Goal: Find specific page/section: Find specific page/section

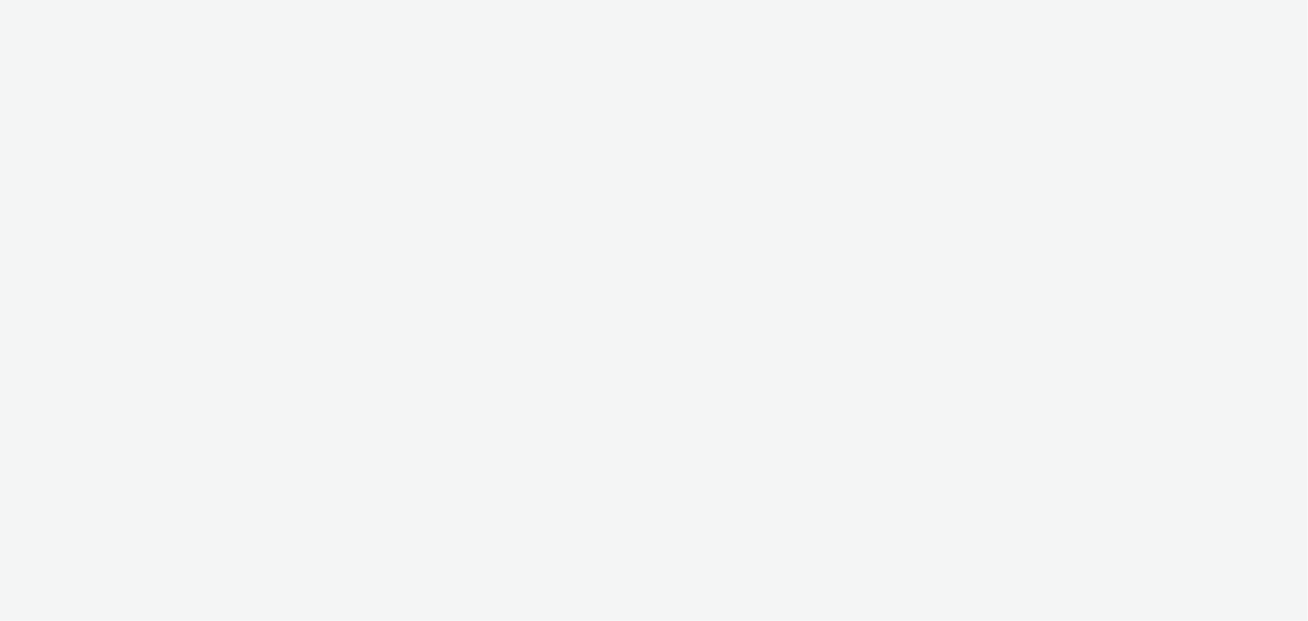
select select "ac009755-aa48-4799-8050-7a339a378eb8"
select select "79162ed7-0017-4339-93b0-3399b708648f"
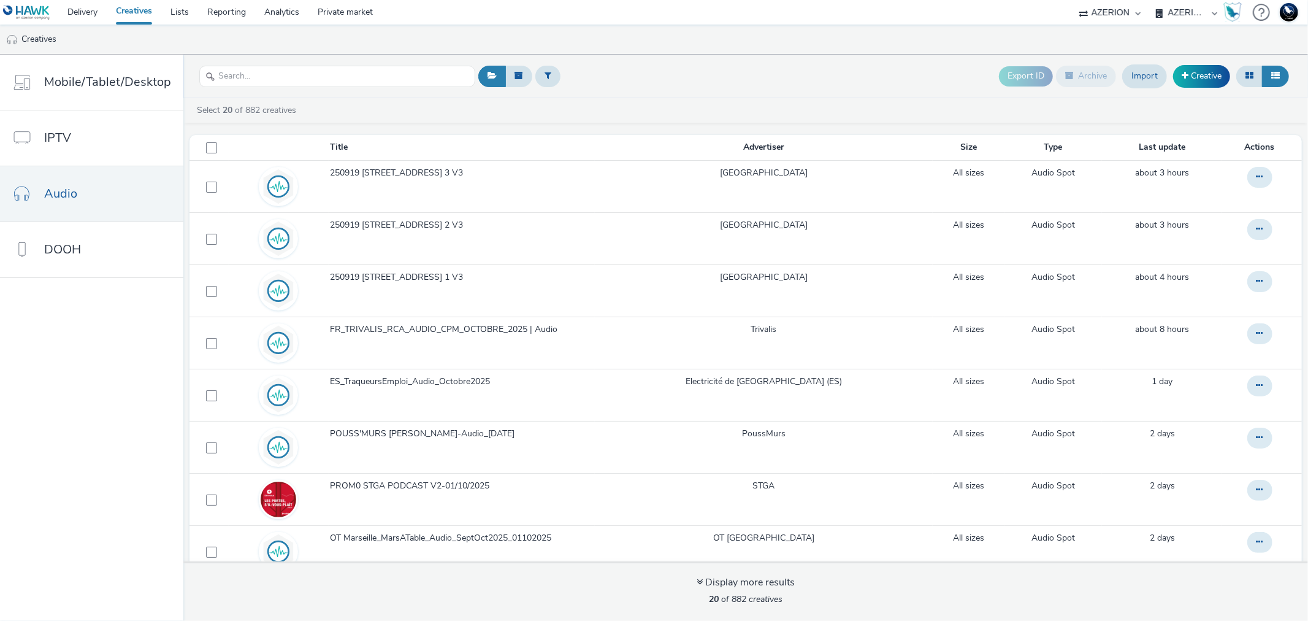
click at [1178, 16] on select "AZERION AZERION APAC AZERION AUSTRIA AZERION BEL - ADEXPERTS AZERION BRAZIL AZE…" at bounding box center [1187, 12] width 74 height 25
click at [1111, 16] on select "75 Media A8 Media Group ABI Media Abkom AB Abovo Ace & Tate Ad-on Media Nordic …" at bounding box center [1110, 12] width 74 height 25
select select "11a7df10-284f-415c-b52a-427acf4c31ae"
click at [1073, 0] on select "75 Media A8 Media Group ABI Media Abkom AB Abovo Ace & Tate Ad-on Media Nordic …" at bounding box center [1110, 12] width 74 height 25
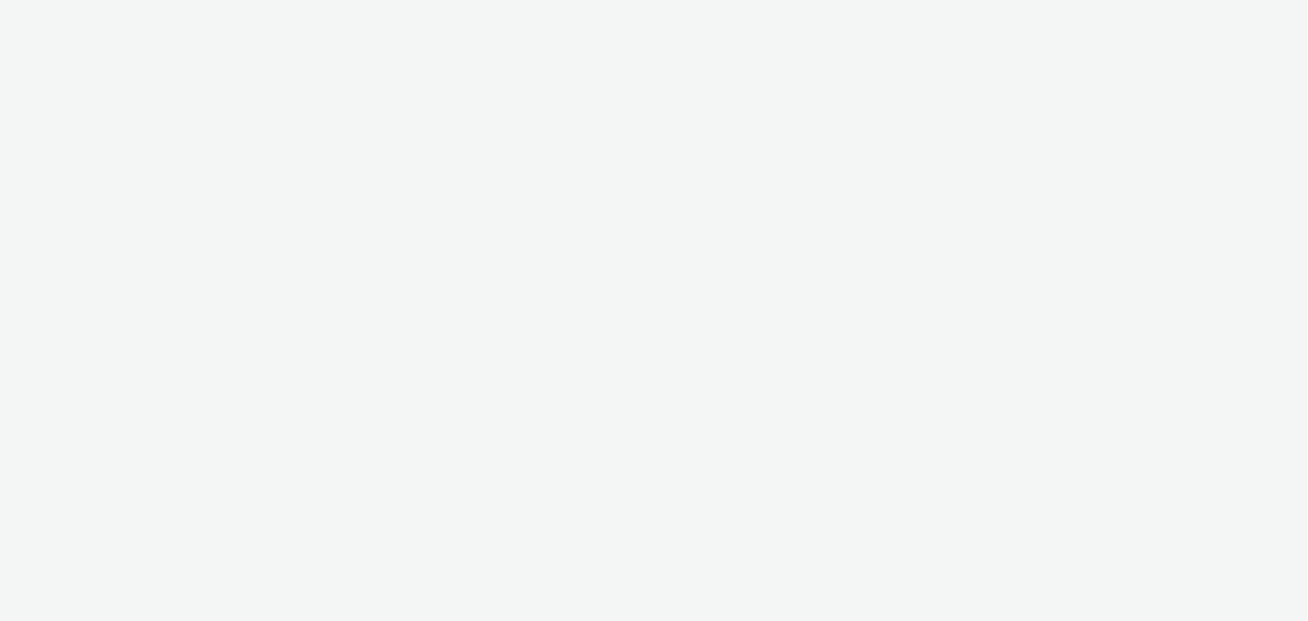
select select "11a7df10-284f-415c-b52a-427acf4c31ae"
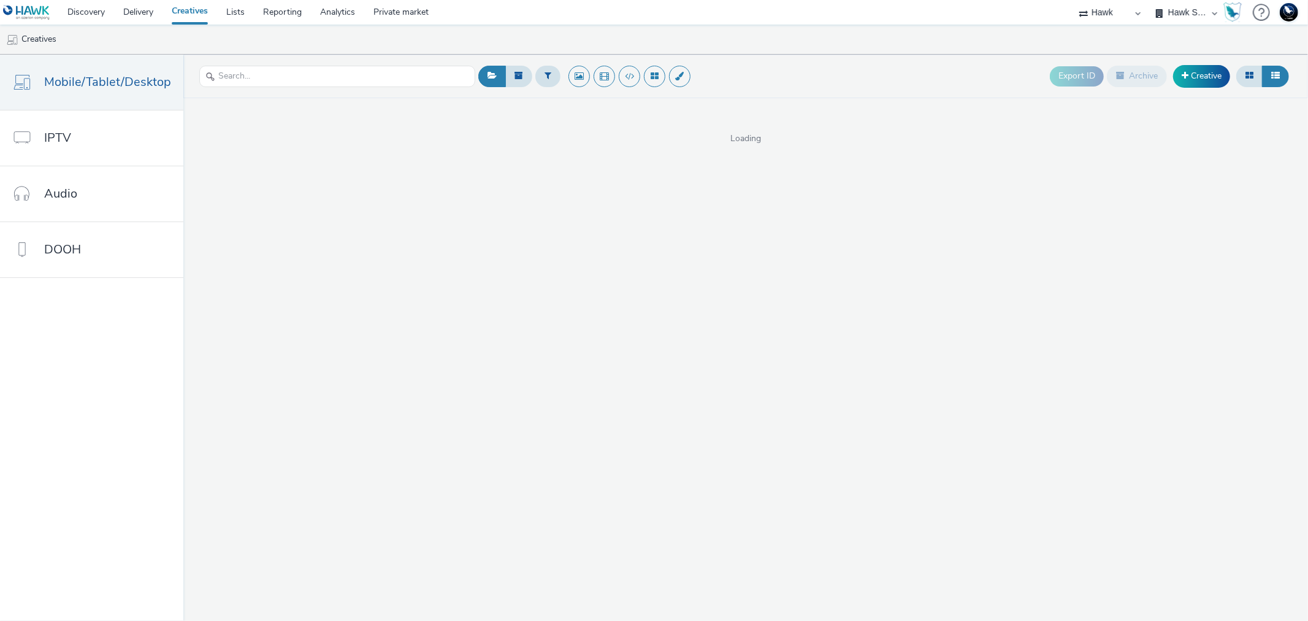
select select "23ac11bc-76f7-45aa-bb6e-913a84dd47ea"
click at [1150, 0] on select "Hawk Hawk - Etude Conso Hawk Survey Hawk Survey - Etude Editeurs Hawk Survey - …" at bounding box center [1187, 12] width 74 height 25
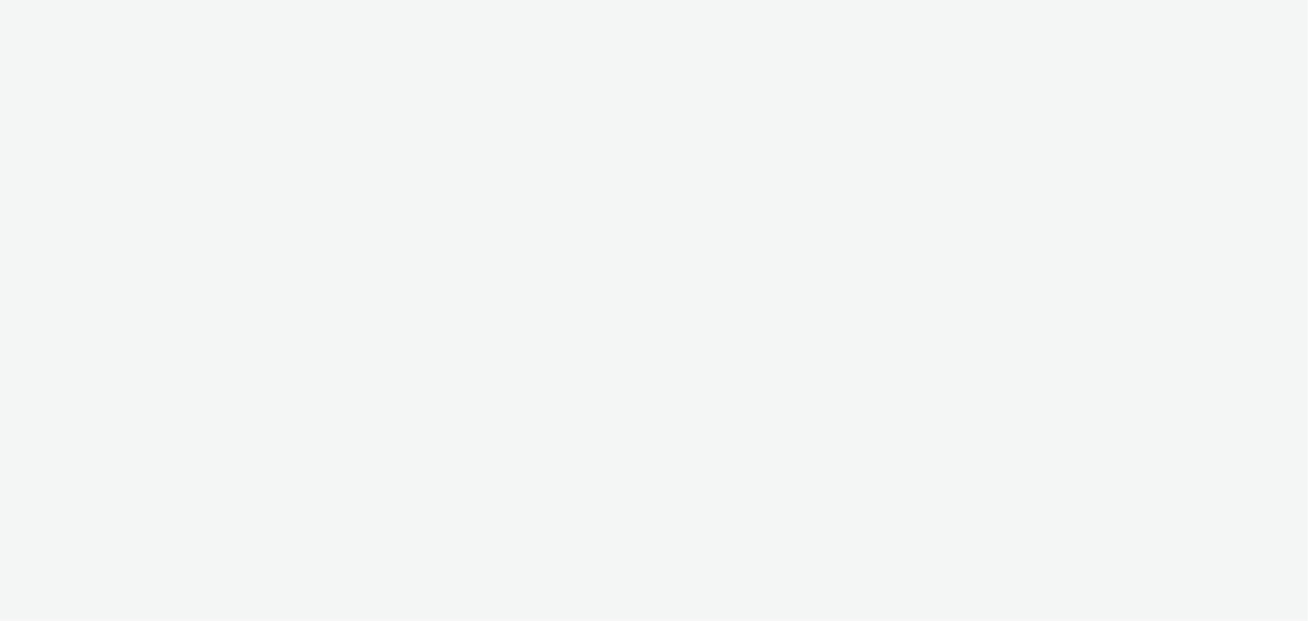
select select "11a7df10-284f-415c-b52a-427acf4c31ae"
select select "23ac11bc-76f7-45aa-bb6e-913a84dd47ea"
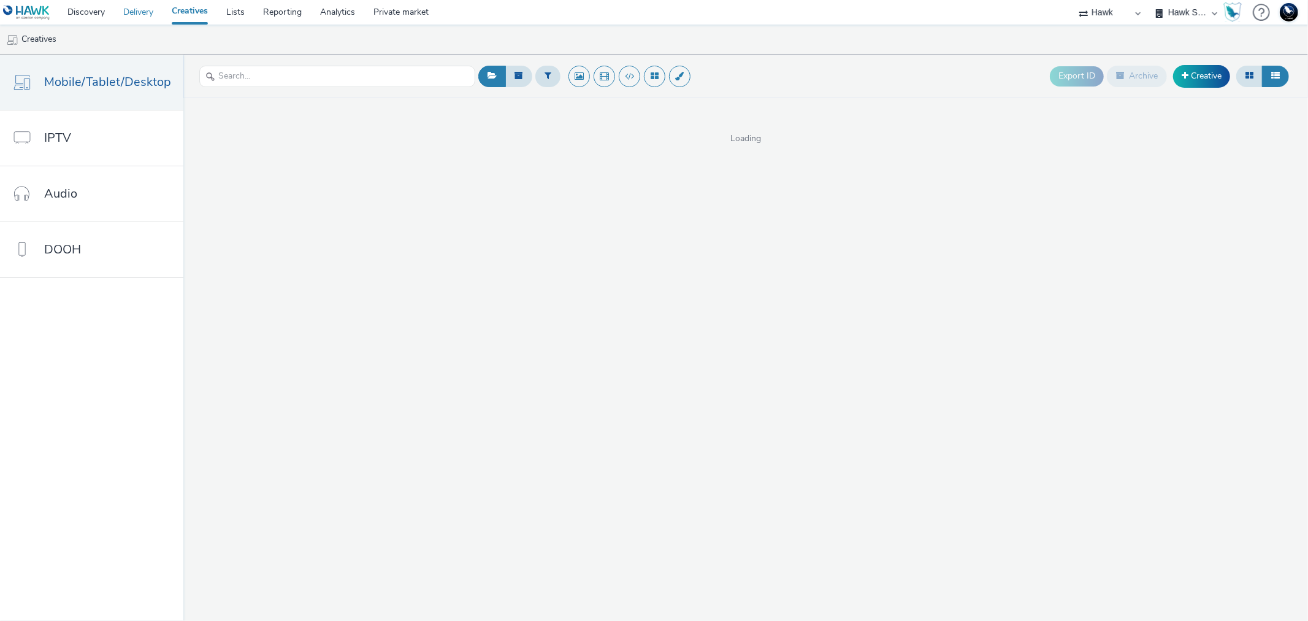
click at [142, 15] on link "Delivery" at bounding box center [138, 12] width 48 height 25
